Goal: Task Accomplishment & Management: Use online tool/utility

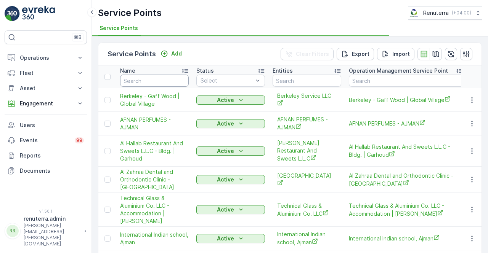
click at [164, 80] on input "text" at bounding box center [154, 81] width 69 height 12
type input "ktc"
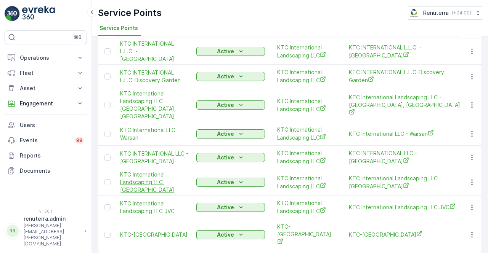
scroll to position [152, 0]
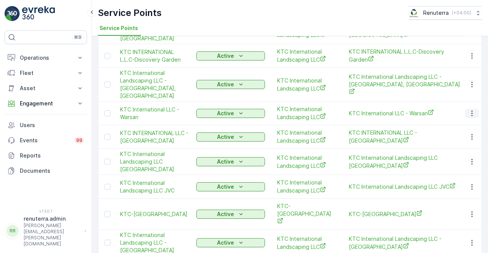
click at [471, 110] on icon "button" at bounding box center [472, 114] width 8 height 8
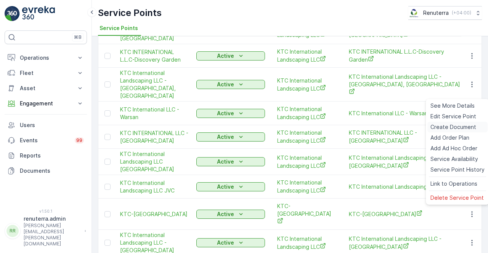
click at [447, 125] on span "Create Document" at bounding box center [453, 127] width 46 height 8
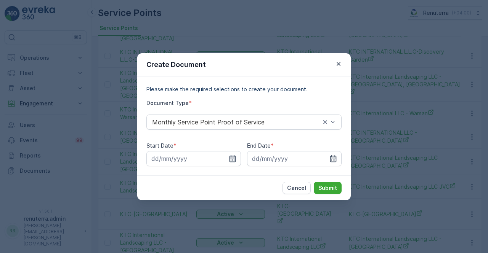
click at [231, 157] on icon "button" at bounding box center [233, 159] width 8 height 8
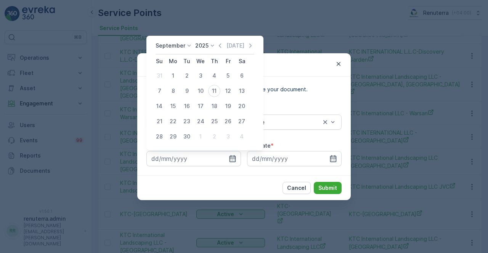
click at [217, 44] on icon "button" at bounding box center [220, 46] width 8 height 8
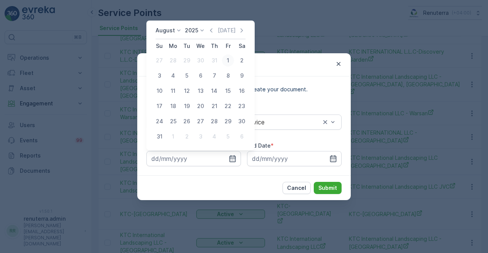
click at [228, 62] on div "1" at bounding box center [228, 60] width 12 height 12
type input "[DATE]"
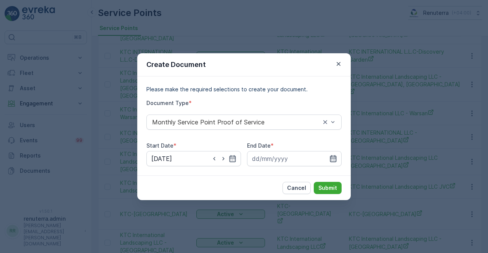
click at [332, 160] on icon "button" at bounding box center [333, 159] width 8 height 8
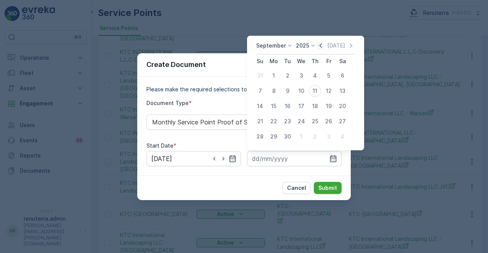
click at [319, 45] on icon "button" at bounding box center [321, 46] width 8 height 8
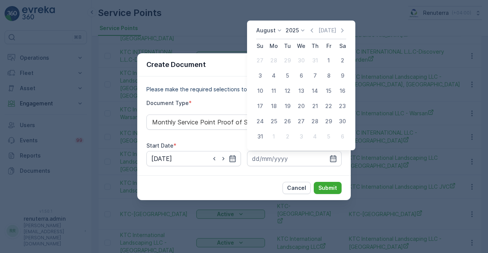
click at [263, 138] on div "31" at bounding box center [260, 137] width 12 height 12
type input "[DATE]"
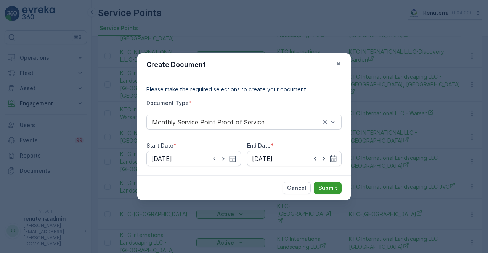
click at [329, 186] on p "Submit" at bounding box center [327, 188] width 19 height 8
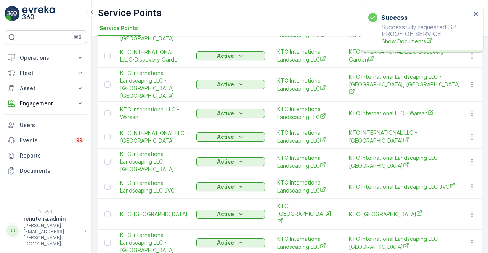
click at [401, 42] on span "Show Documents" at bounding box center [426, 41] width 90 height 8
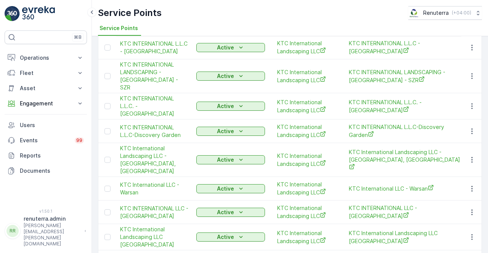
scroll to position [0, 0]
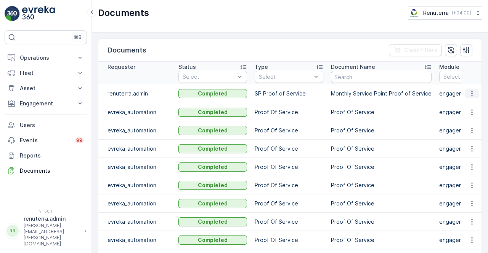
click at [471, 95] on icon "button" at bounding box center [471, 94] width 1 height 6
click at [476, 105] on span "See Details" at bounding box center [469, 105] width 29 height 8
